Goal: Information Seeking & Learning: Learn about a topic

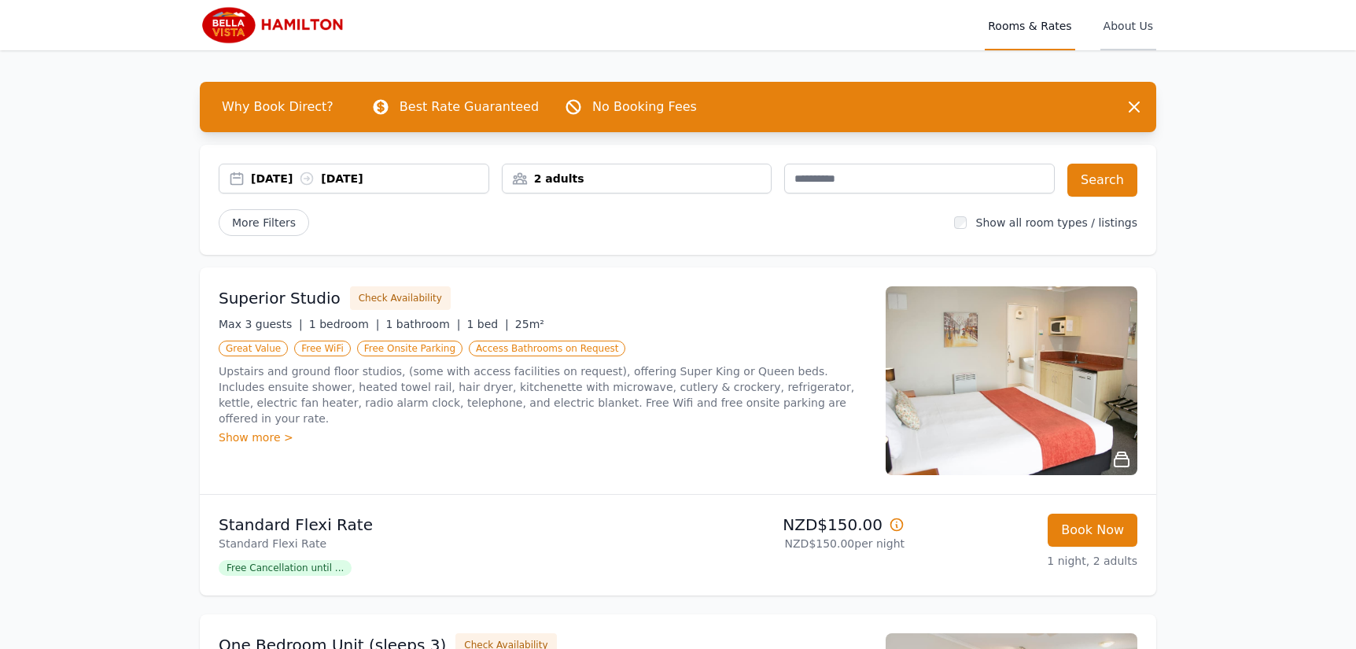
click at [1131, 24] on span "About Us" at bounding box center [1128, 25] width 56 height 50
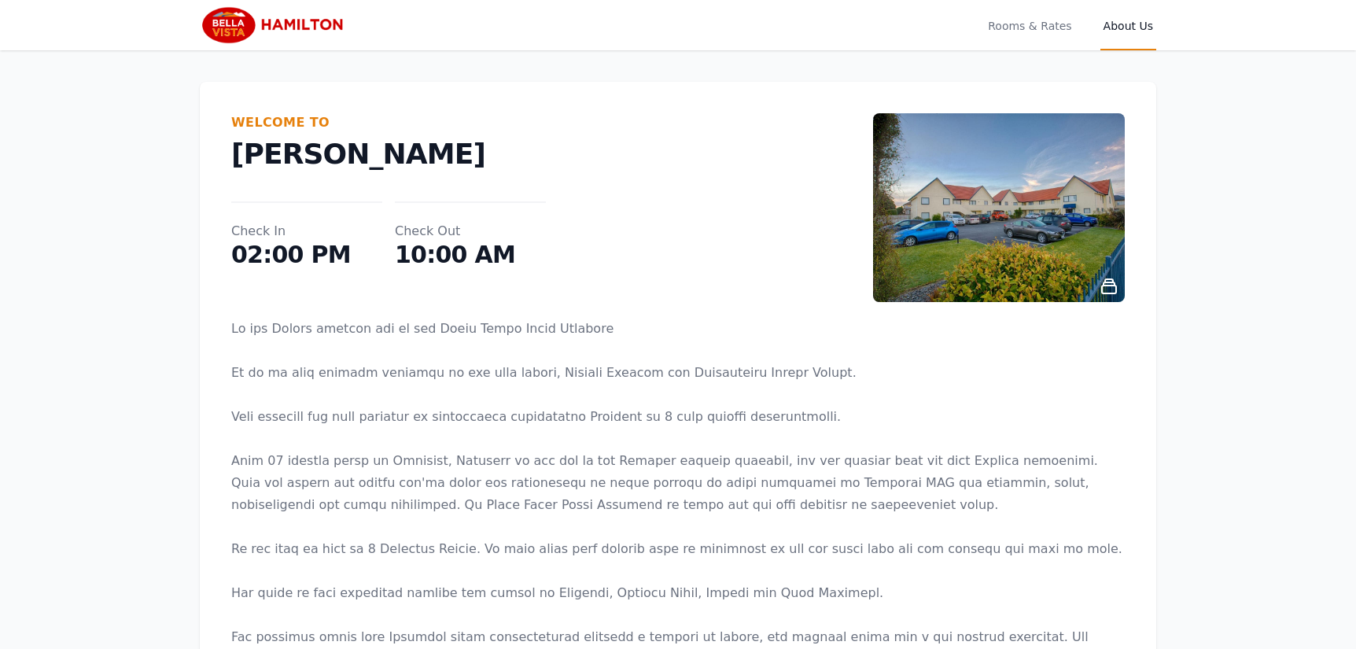
drag, startPoint x: 197, startPoint y: 14, endPoint x: 229, endPoint y: 17, distance: 32.3
click at [215, 15] on div "Open main menu Rooms & Rates About Us" at bounding box center [678, 25] width 1007 height 50
click at [220, 25] on img at bounding box center [275, 25] width 151 height 38
